Goal: Task Accomplishment & Management: Complete application form

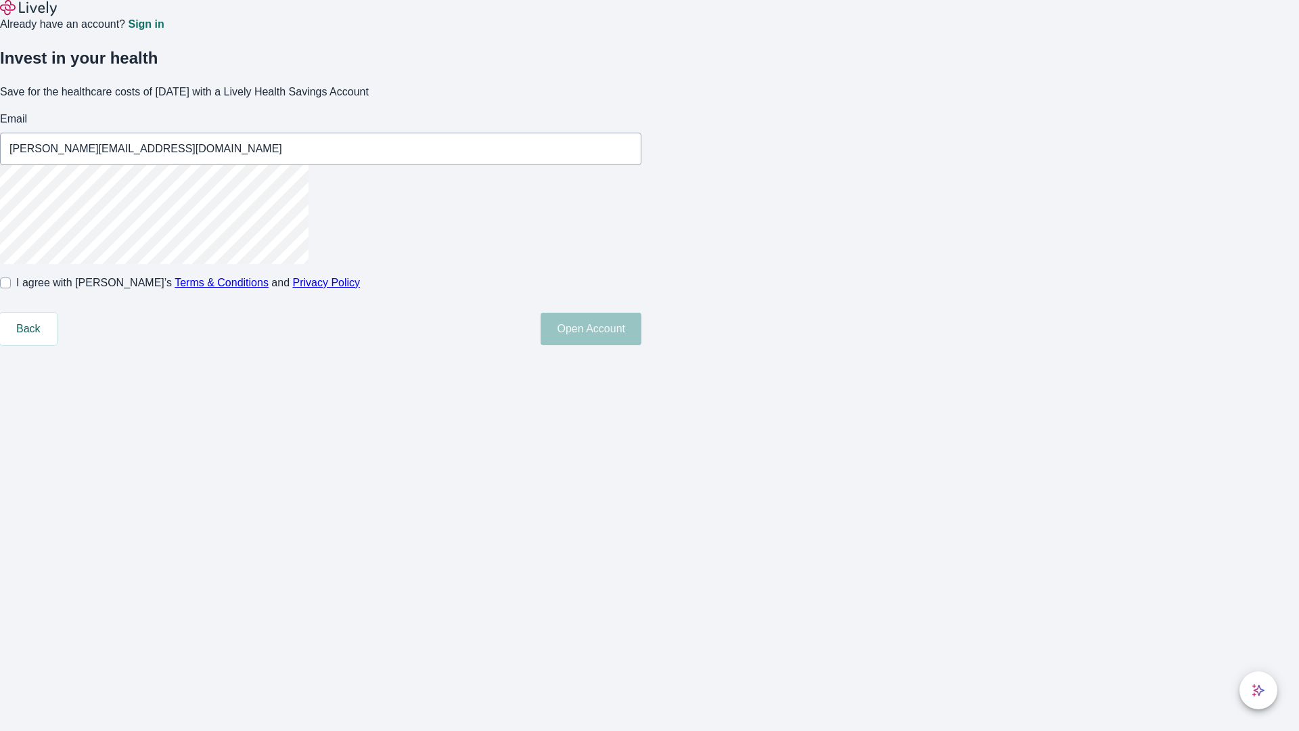
click at [11, 288] on input "I agree with Lively’s Terms & Conditions and Privacy Policy" at bounding box center [5, 282] width 11 height 11
checkbox input "true"
click at [641, 345] on button "Open Account" at bounding box center [591, 329] width 101 height 32
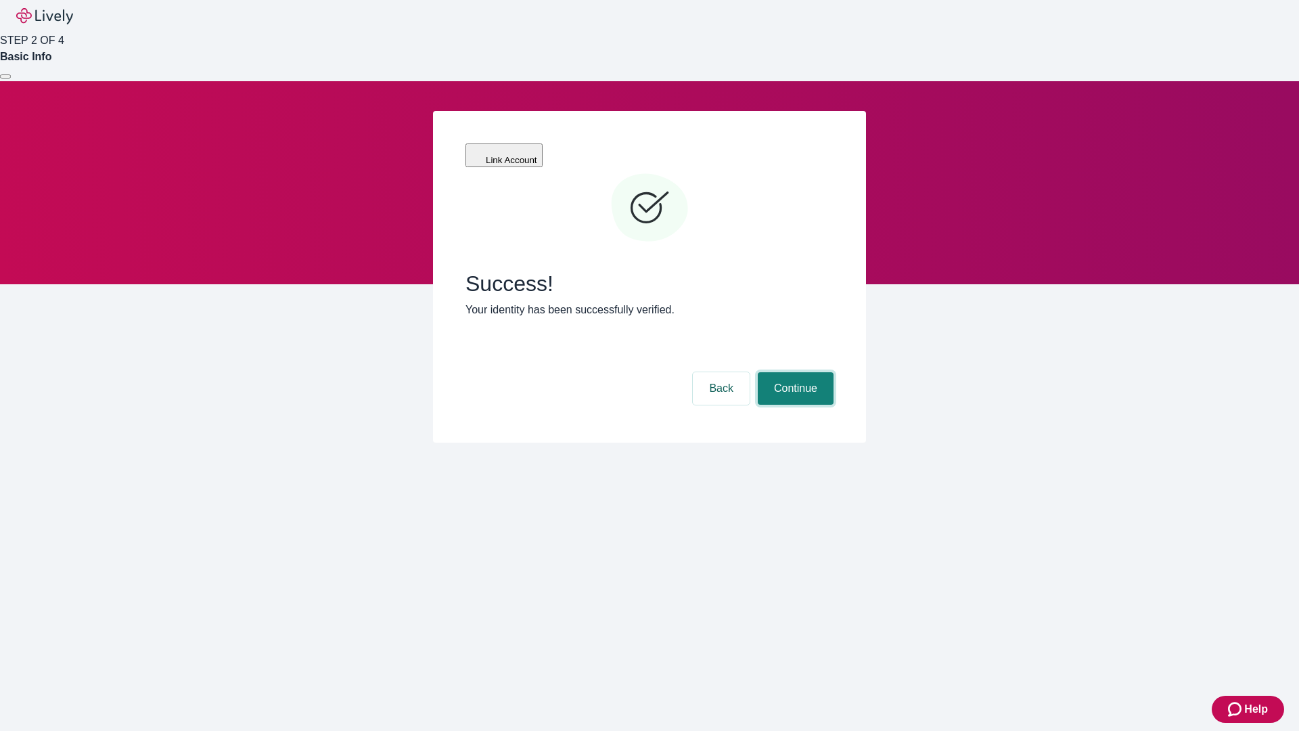
click at [794, 372] on button "Continue" at bounding box center [796, 388] width 76 height 32
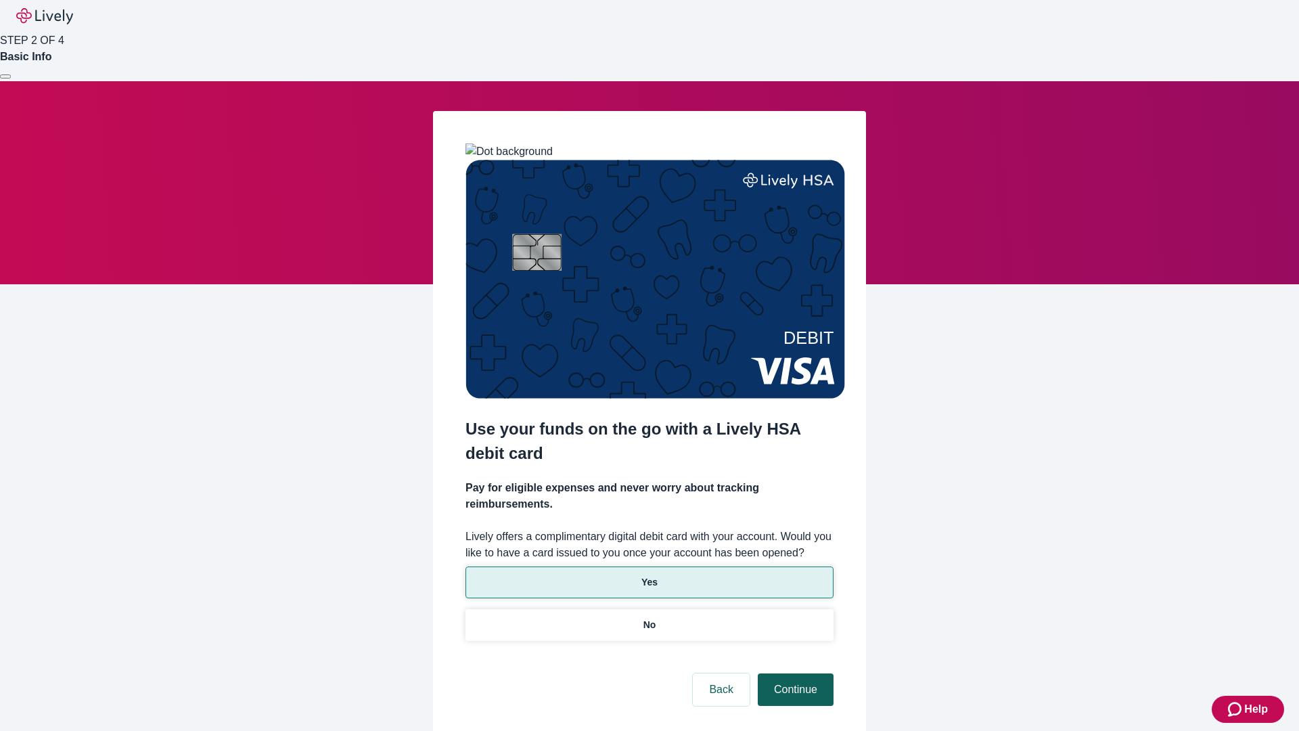
click at [649, 575] on p "Yes" at bounding box center [649, 582] width 16 height 14
click at [794, 673] on button "Continue" at bounding box center [796, 689] width 76 height 32
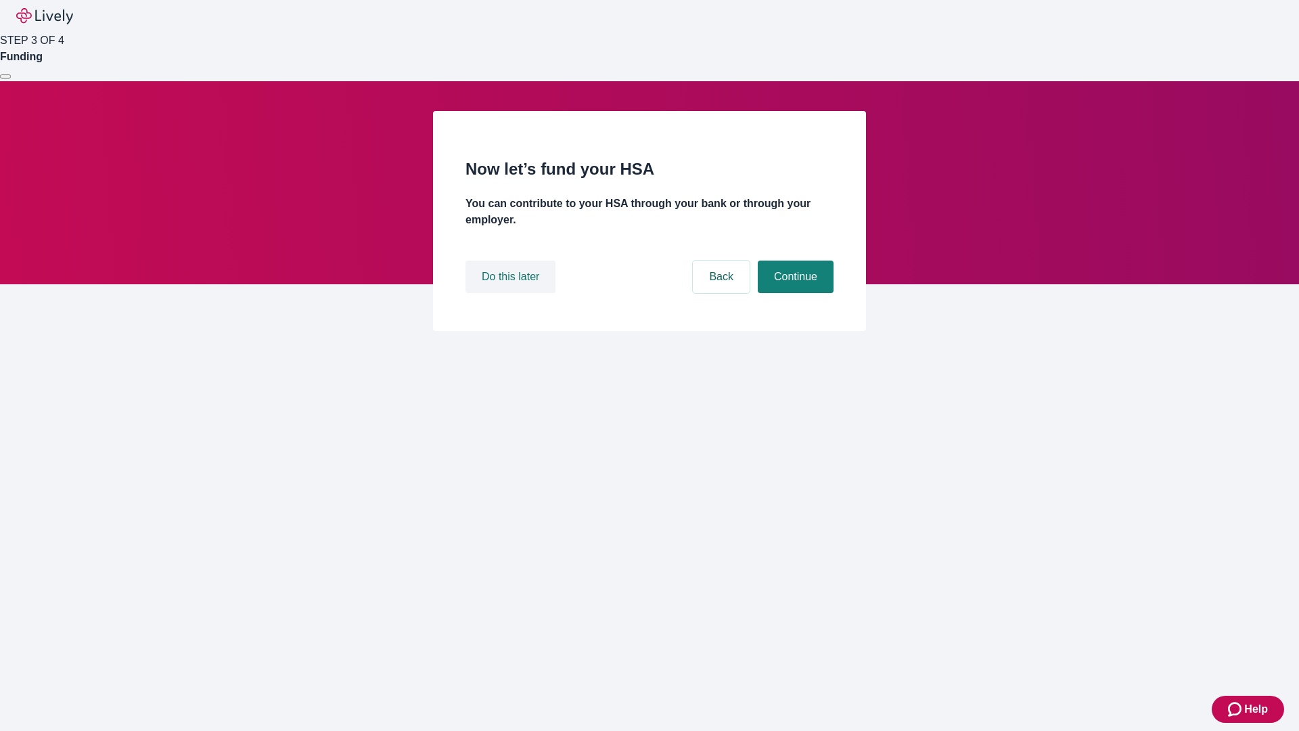
click at [512, 293] on button "Do this later" at bounding box center [511, 277] width 90 height 32
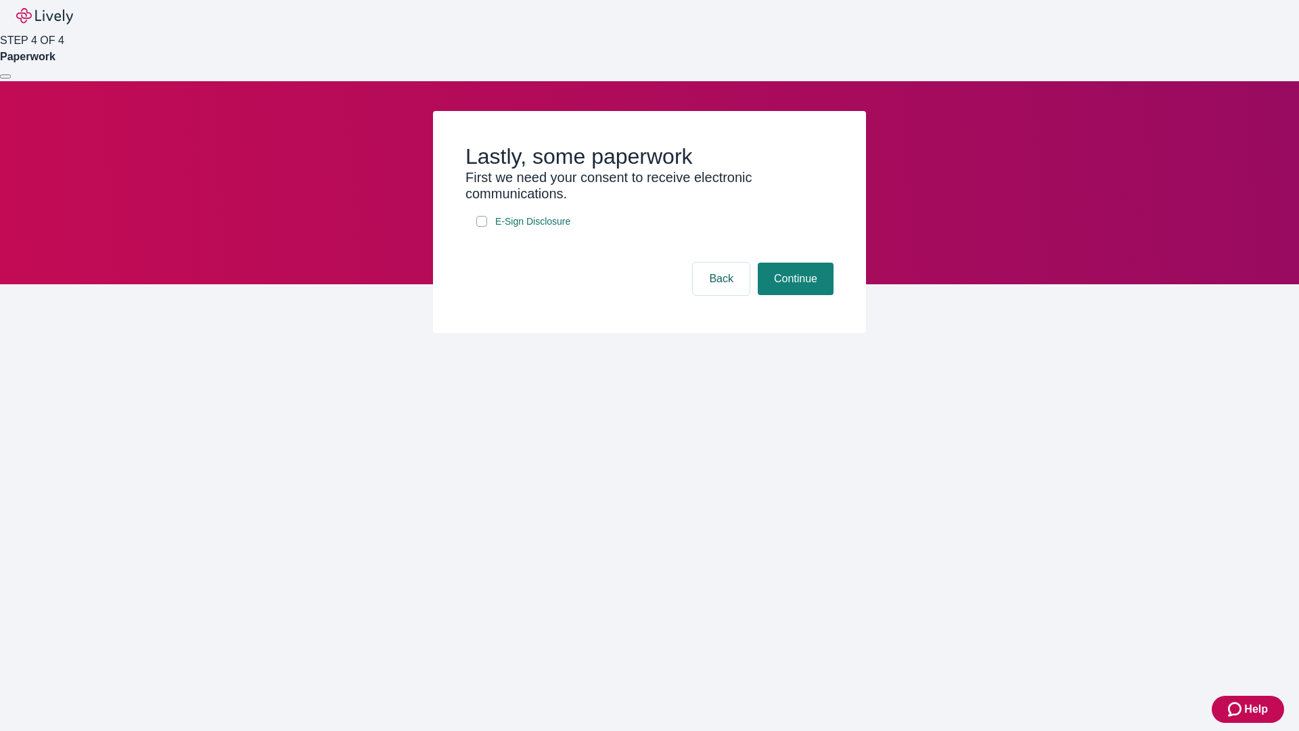
click at [482, 227] on input "E-Sign Disclosure" at bounding box center [481, 221] width 11 height 11
checkbox input "true"
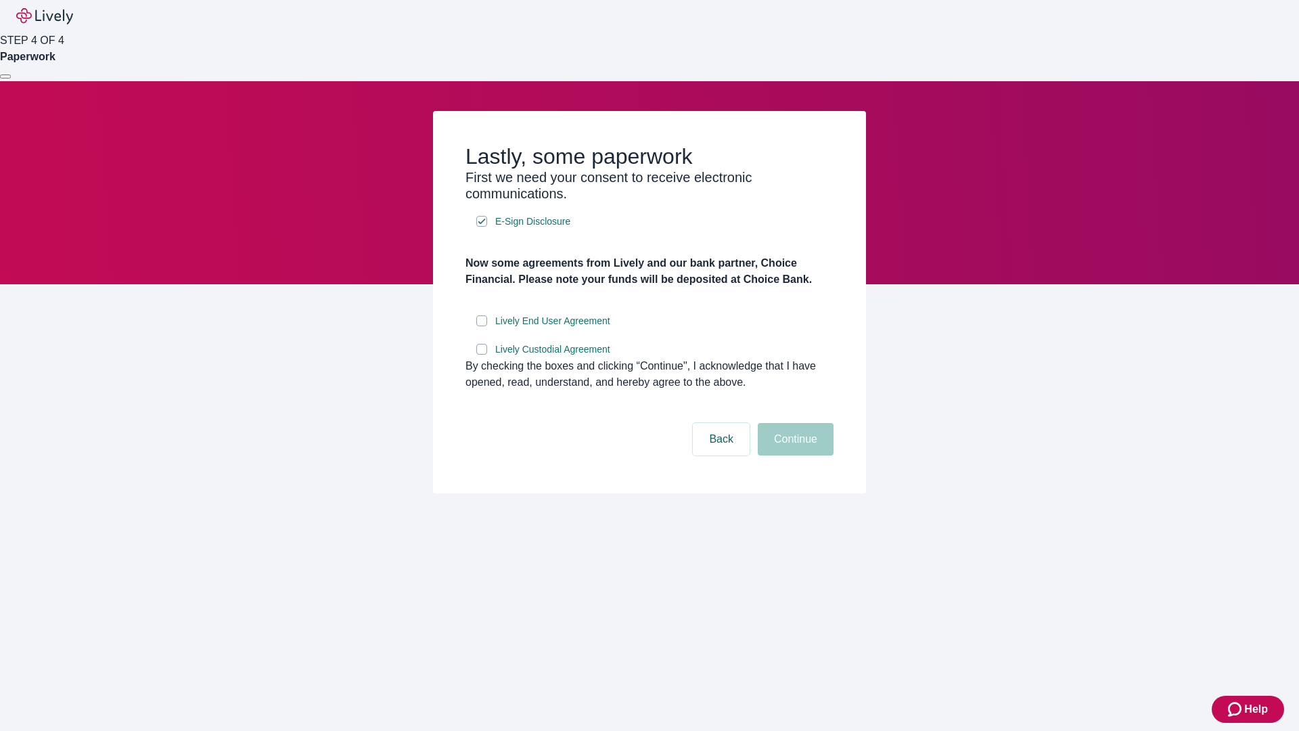
click at [482, 326] on input "Lively End User Agreement" at bounding box center [481, 320] width 11 height 11
checkbox input "true"
click at [482, 355] on input "Lively Custodial Agreement" at bounding box center [481, 349] width 11 height 11
checkbox input "true"
click at [794, 455] on button "Continue" at bounding box center [796, 439] width 76 height 32
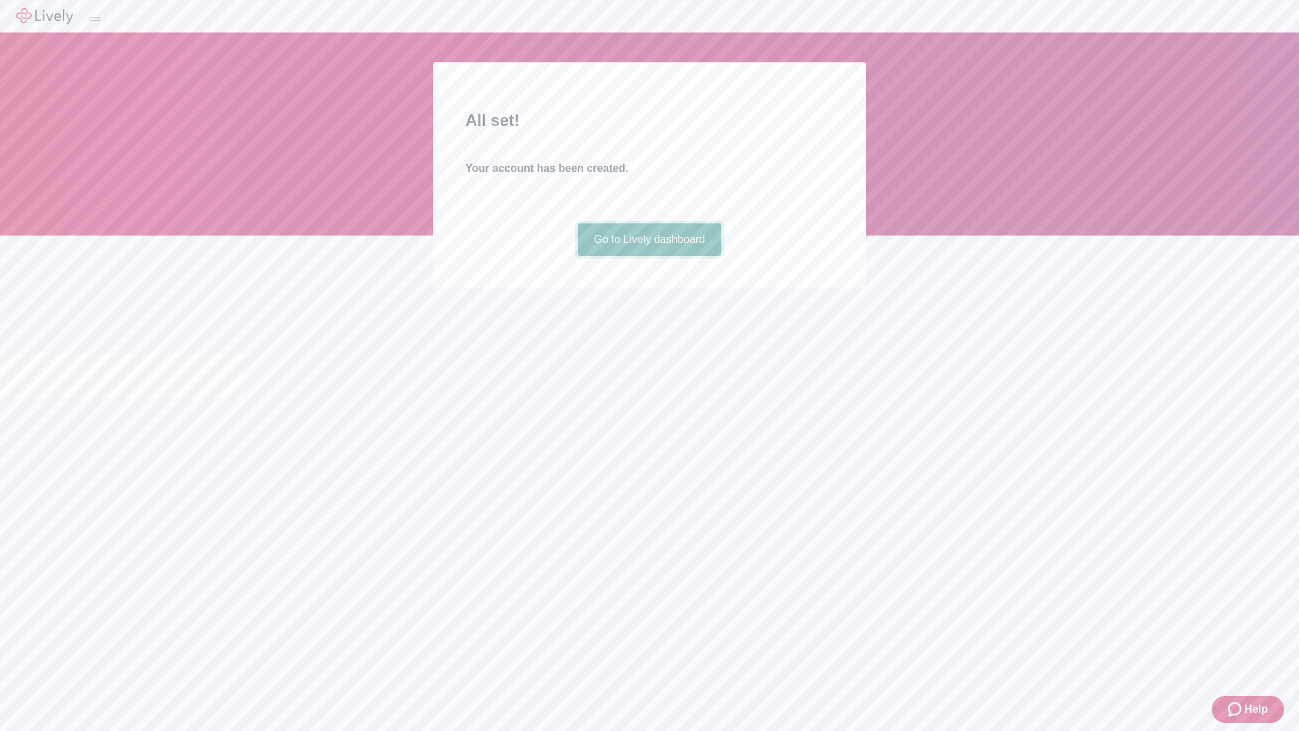
click at [649, 256] on link "Go to Lively dashboard" at bounding box center [650, 239] width 144 height 32
